Goal: Transaction & Acquisition: Obtain resource

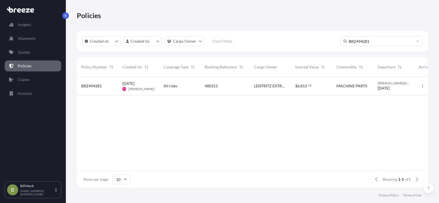
scroll to position [109, 347]
click at [24, 67] on p "Policies" at bounding box center [24, 65] width 13 height 5
click at [22, 51] on p "Quotes" at bounding box center [24, 51] width 12 height 5
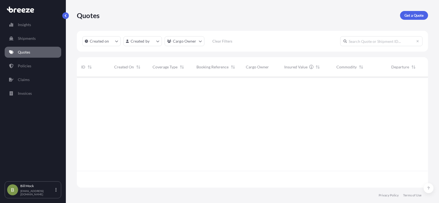
scroll to position [109, 347]
click at [415, 13] on p "Get a Quote" at bounding box center [413, 15] width 19 height 5
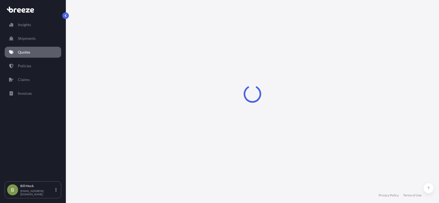
select select "Sea"
select select "1"
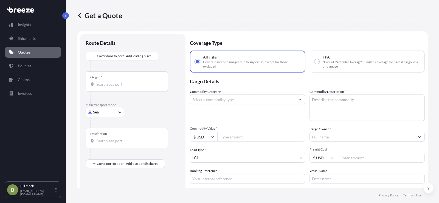
scroll to position [9, 0]
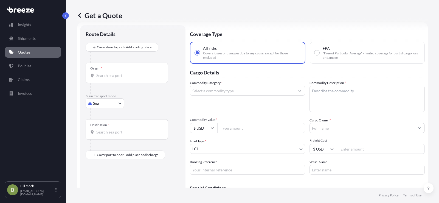
click at [109, 102] on body "Insights Shipments Quotes Policies Claims Invoices B [PERSON_NAME] [EMAIL_ADDRE…" at bounding box center [219, 101] width 439 height 203
click at [107, 135] on div "Road" at bounding box center [105, 137] width 34 height 10
select select "Road"
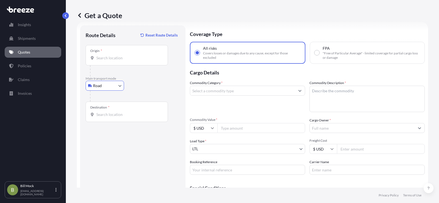
click at [102, 61] on div "Origin *" at bounding box center [127, 55] width 82 height 20
click at [102, 61] on input "Origin *" at bounding box center [128, 57] width 65 height 5
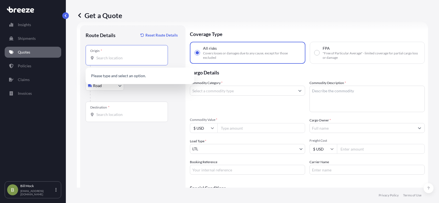
paste input "[STREET_ADDRESS]"
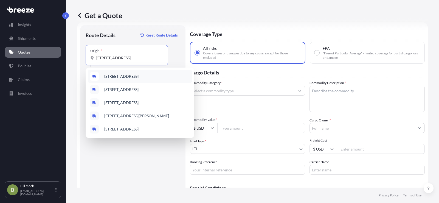
click at [139, 76] on span "[STREET_ADDRESS]" at bounding box center [121, 76] width 34 height 5
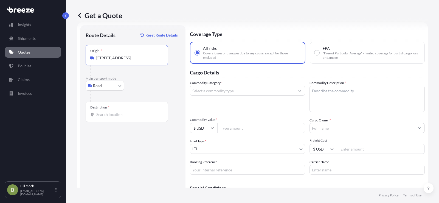
type input "[STREET_ADDRESS]"
click at [106, 116] on input "Destination *" at bounding box center [128, 114] width 65 height 5
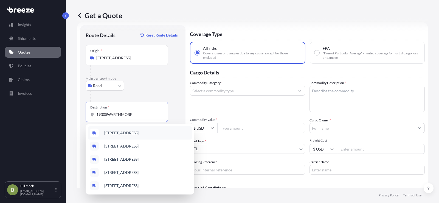
click at [139, 133] on span "[STREET_ADDRESS]" at bounding box center [121, 132] width 34 height 5
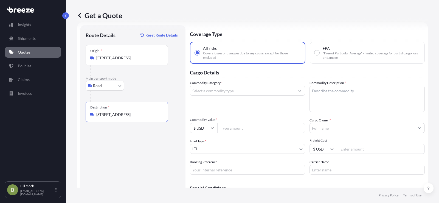
type input "[STREET_ADDRESS]"
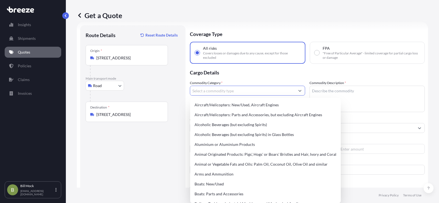
click at [201, 88] on input "Commodity Category *" at bounding box center [242, 91] width 105 height 10
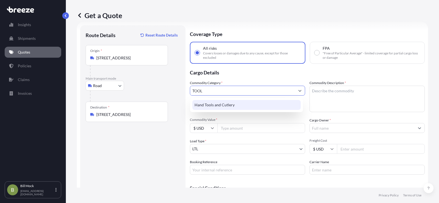
click at [216, 105] on div "Hand Tools and Cutlery" at bounding box center [246, 105] width 108 height 10
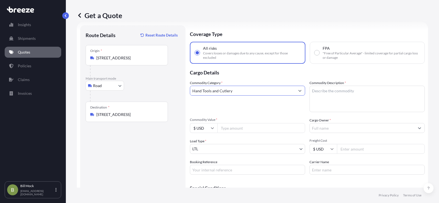
type input "Hand Tools and Cutlery"
drag, startPoint x: 317, startPoint y: 94, endPoint x: 320, endPoint y: 92, distance: 2.9
click at [318, 93] on textarea "Commodity Description *" at bounding box center [366, 99] width 115 height 26
type textarea "TOOL BOX"
click at [241, 128] on input "Commodity Value *" at bounding box center [261, 128] width 88 height 10
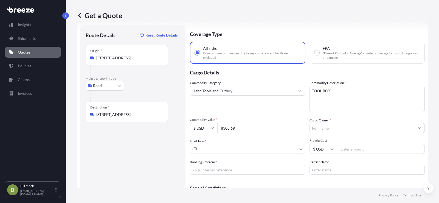
type input "8305.69"
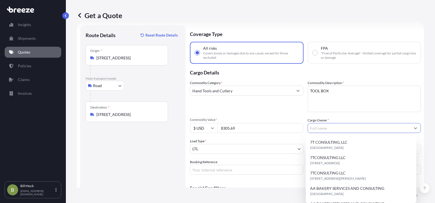
click at [313, 128] on input "Cargo Owner *" at bounding box center [359, 128] width 103 height 10
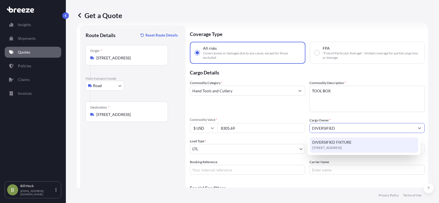
click at [327, 144] on span "DIVERSIFIED FIXTURE" at bounding box center [331, 141] width 39 height 5
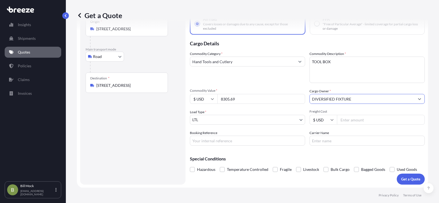
scroll to position [38, 0]
type input "DIVERSIFIED FIXTURE"
click at [217, 140] on input "Booking Reference" at bounding box center [247, 140] width 115 height 10
type input "483086"
click at [329, 142] on input "Carrier Name" at bounding box center [366, 140] width 115 height 10
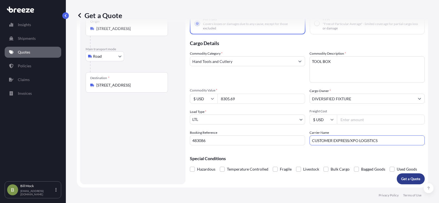
type input "CUSTOMER EXPRESS/XPO LOGISTICS"
click at [402, 178] on p "Get a Quote" at bounding box center [410, 178] width 19 height 5
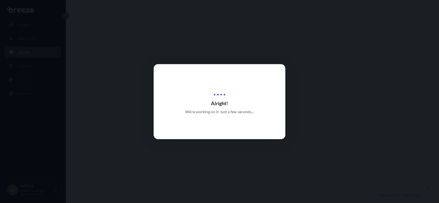
select select "Road"
select select "1"
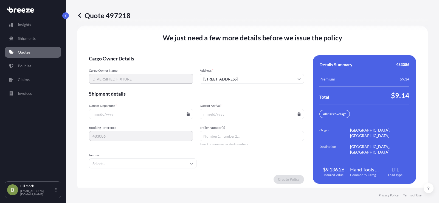
scroll to position [758, 0]
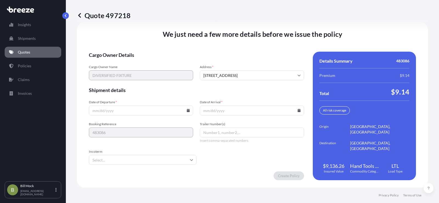
click at [188, 110] on icon at bounding box center [188, 110] width 3 height 3
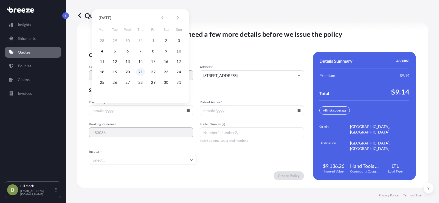
click at [141, 71] on button "21" at bounding box center [140, 71] width 9 height 9
type input "[DATE]"
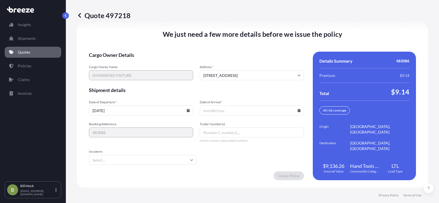
click at [298, 111] on icon at bounding box center [299, 110] width 3 height 3
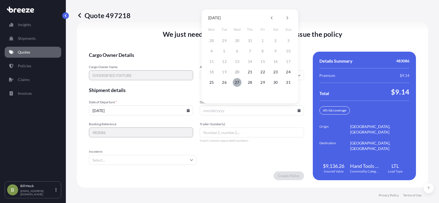
click at [238, 82] on button "27" at bounding box center [237, 82] width 9 height 9
type input "[DATE]"
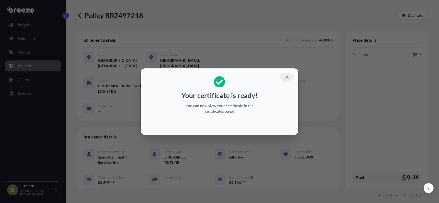
click at [286, 77] on icon "button" at bounding box center [286, 77] width 5 height 5
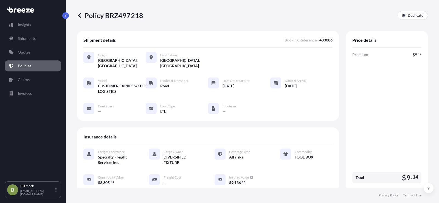
click at [116, 16] on p "Policy BRZ497218" at bounding box center [110, 15] width 66 height 9
copy p "BRZ497218"
